Goal: Information Seeking & Learning: Learn about a topic

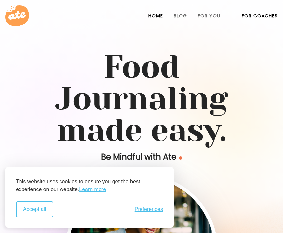
click at [29, 216] on button "Accept all" at bounding box center [34, 210] width 37 height 16
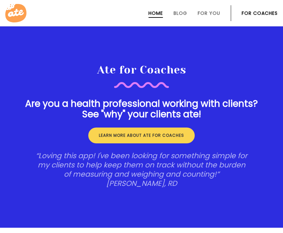
scroll to position [1146, 0]
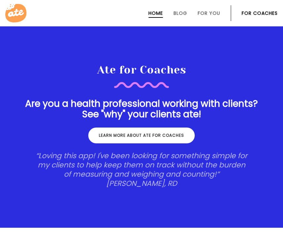
click at [127, 137] on link "Learn more about ate for coaches" at bounding box center [141, 136] width 106 height 16
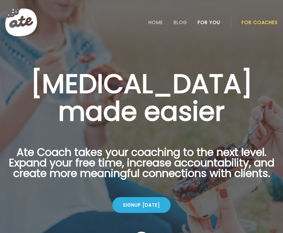
click at [215, 20] on link "For You" at bounding box center [208, 22] width 22 height 5
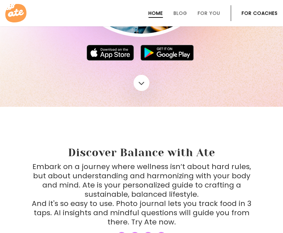
scroll to position [289, 0]
